Goal: Information Seeking & Learning: Learn about a topic

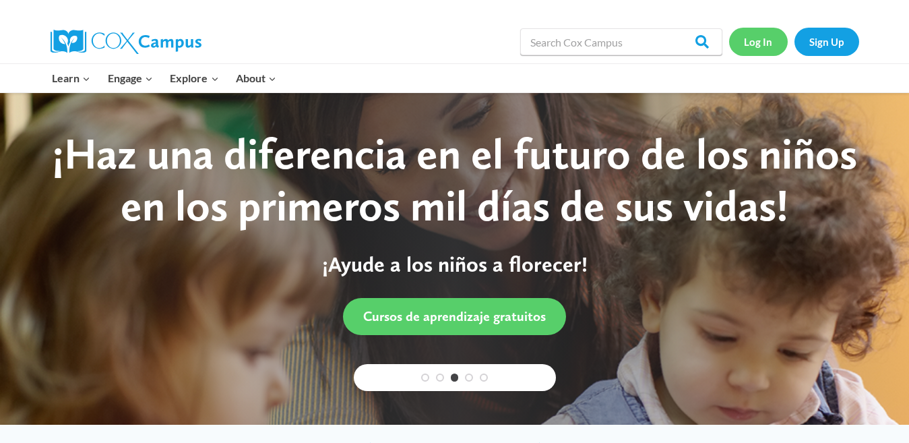
click at [761, 41] on link "Log In" at bounding box center [758, 42] width 59 height 28
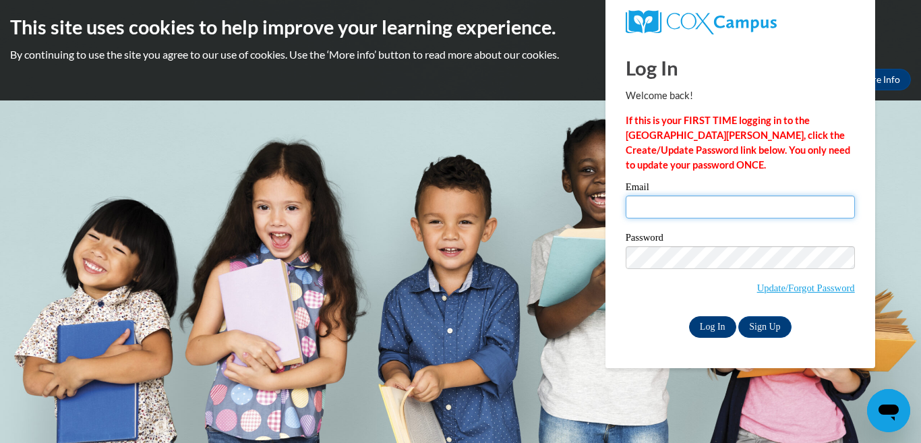
type input "chelsiemasters21@gmail.com"
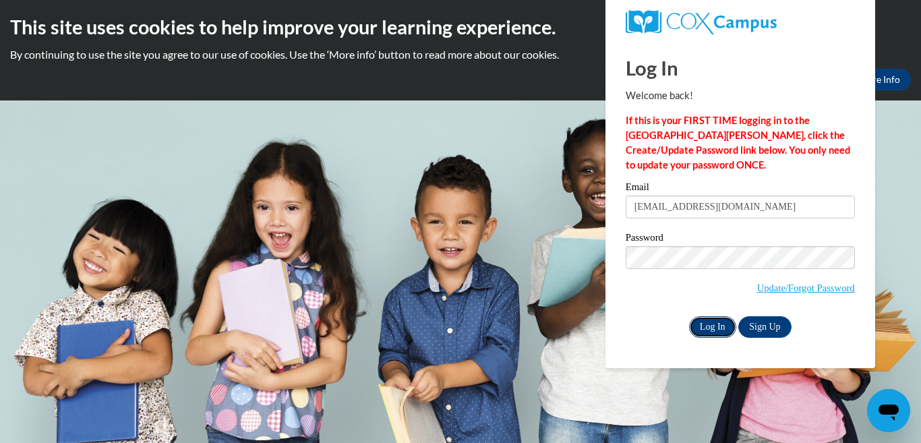
drag, startPoint x: 714, startPoint y: 326, endPoint x: 712, endPoint y: 319, distance: 7.7
click at [714, 324] on input "Log In" at bounding box center [712, 327] width 47 height 22
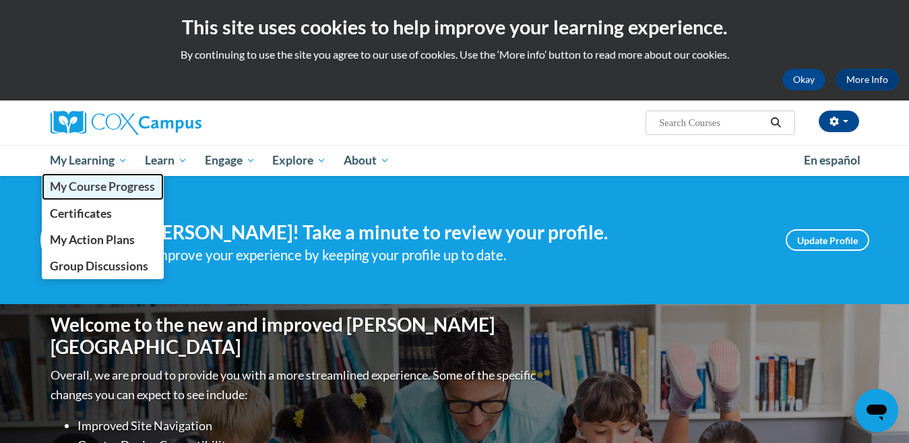
click at [87, 189] on span "My Course Progress" at bounding box center [102, 186] width 105 height 14
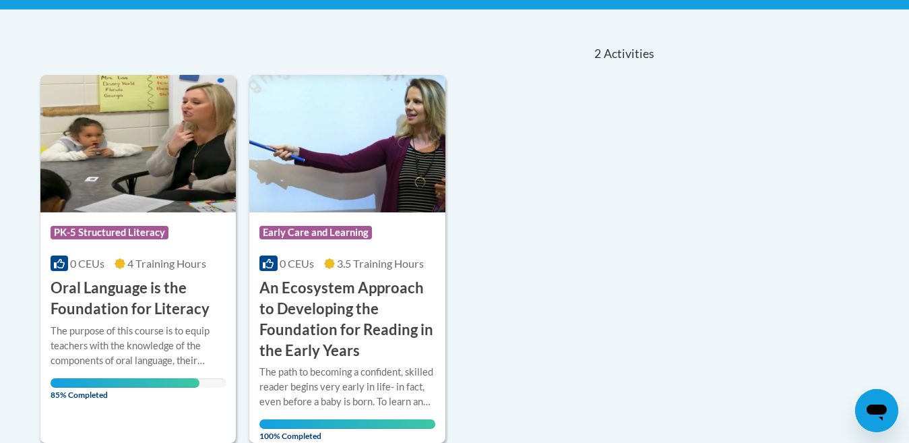
scroll to position [337, 0]
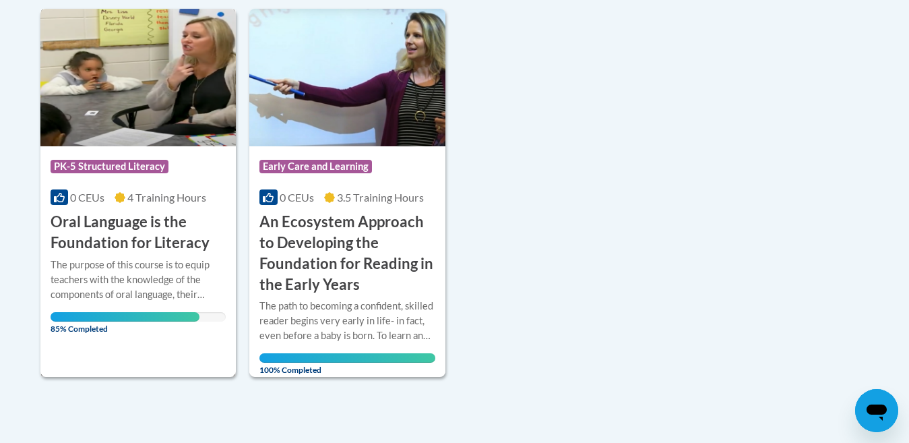
click at [146, 236] on h3 "Oral Language is the Foundation for Literacy" at bounding box center [139, 233] width 176 height 42
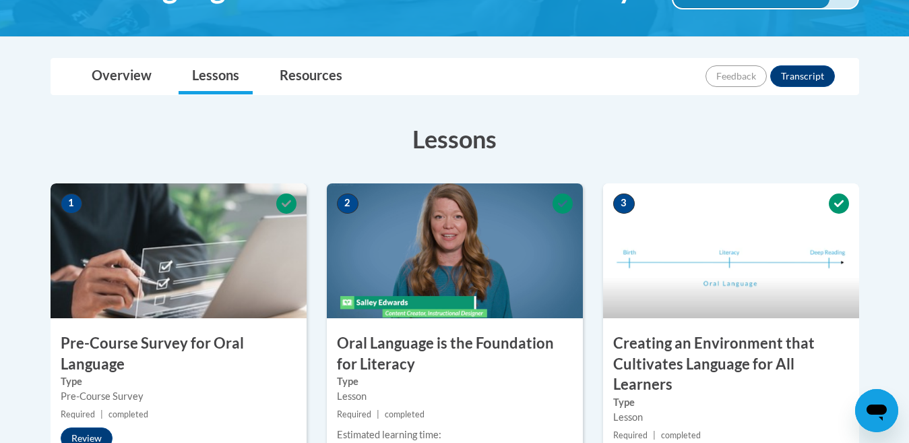
scroll to position [741, 0]
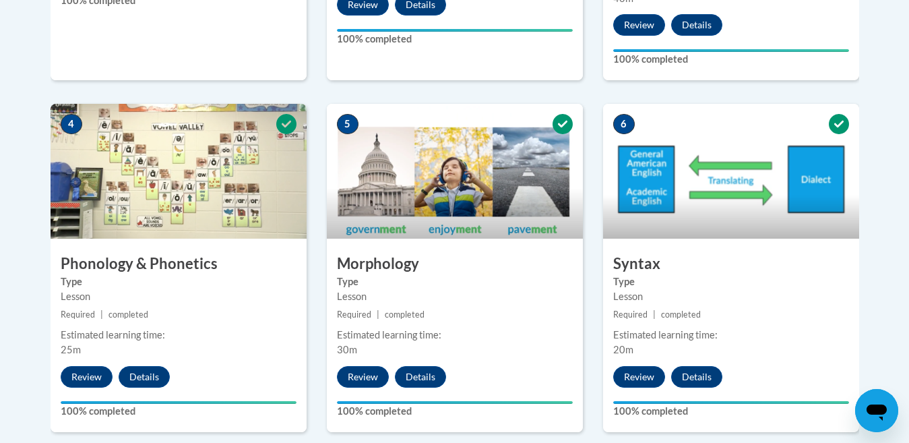
drag, startPoint x: 730, startPoint y: 121, endPoint x: 902, endPoint y: 283, distance: 236.5
click at [867, 303] on div "Lessons Active Lessons Lessons Preview Activity 1" at bounding box center [454, 407] width 829 height 1540
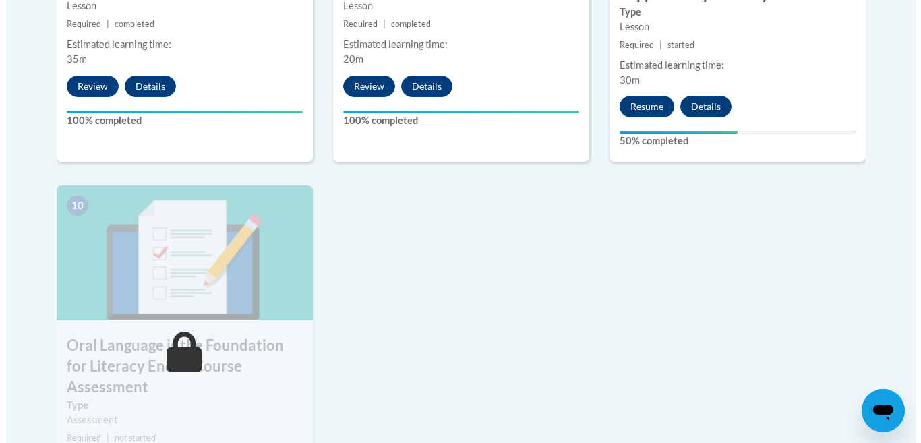
scroll to position [1415, 0]
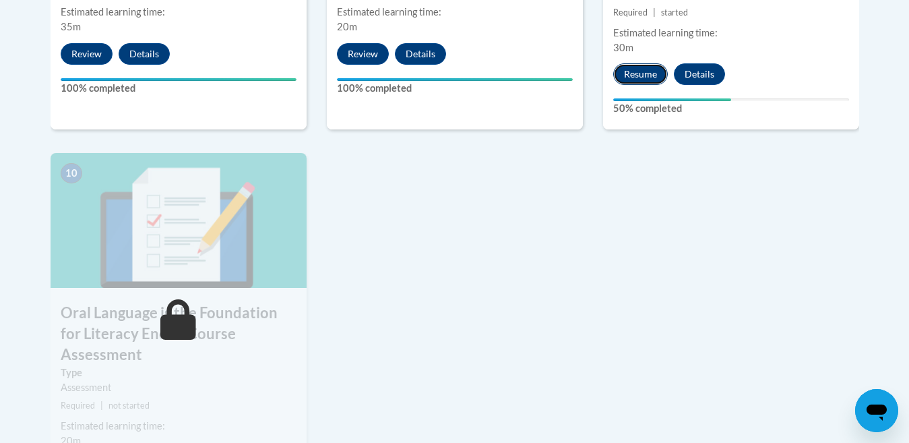
drag, startPoint x: 640, startPoint y: 69, endPoint x: 634, endPoint y: 73, distance: 7.7
click at [634, 73] on button "Resume" at bounding box center [640, 74] width 55 height 22
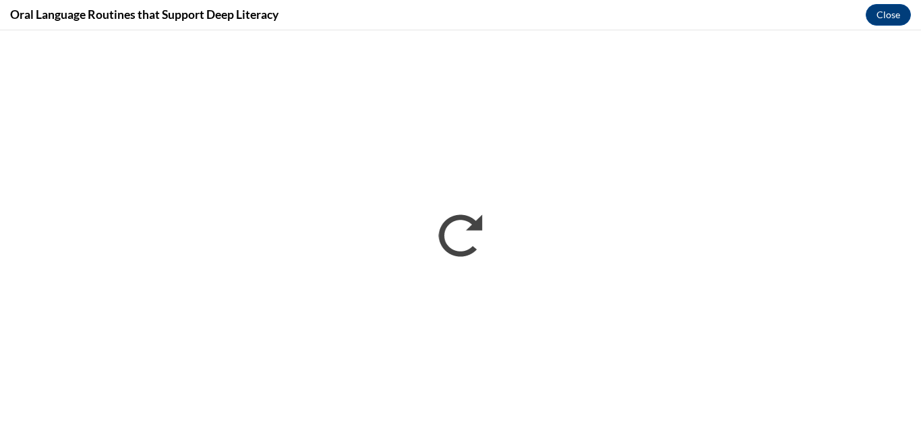
scroll to position [0, 0]
